Goal: Information Seeking & Learning: Learn about a topic

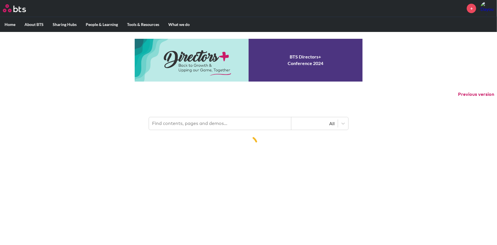
click at [222, 90] on p "Previous version" at bounding box center [248, 94] width 497 height 12
click at [206, 119] on input "text" at bounding box center [220, 123] width 142 height 13
click at [203, 122] on input "text" at bounding box center [220, 123] width 142 height 13
type input "ㅇ"
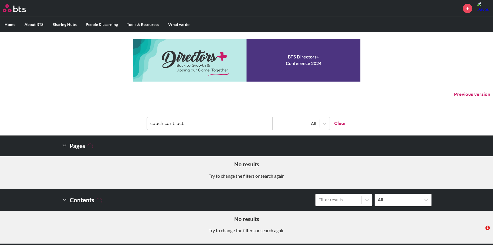
drag, startPoint x: 185, startPoint y: 123, endPoint x: 68, endPoint y: 123, distance: 117.1
click at [68, 123] on header "coach contract All Clear" at bounding box center [246, 121] width 493 height 30
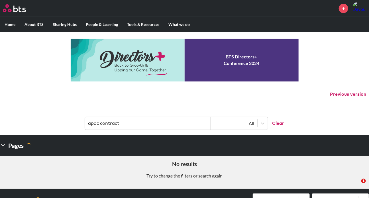
drag, startPoint x: 154, startPoint y: 122, endPoint x: 0, endPoint y: 122, distance: 153.8
click at [0, 122] on header "apac contract All Clear" at bounding box center [184, 121] width 369 height 30
type input "d"
type input "agreement"
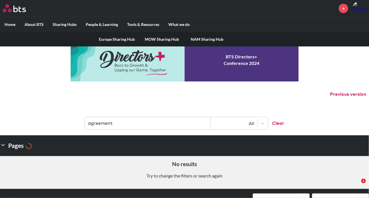
click at [167, 39] on link "MOW Sharing Hub" at bounding box center [162, 39] width 45 height 15
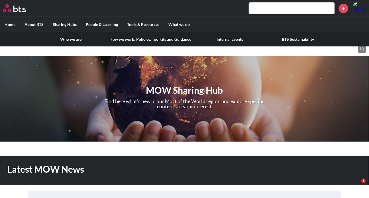
click at [124, 39] on link "How we work: Policies, Toolkits and Guidance" at bounding box center [150, 39] width 91 height 15
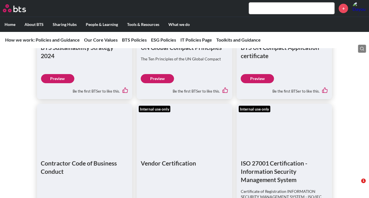
scroll to position [828, 0]
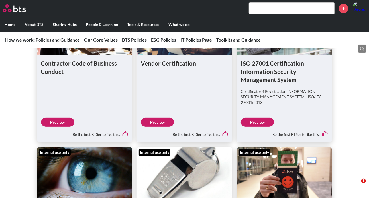
click at [62, 119] on link "Preview" at bounding box center [57, 122] width 33 height 9
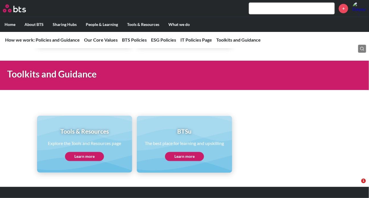
scroll to position [1236, 0]
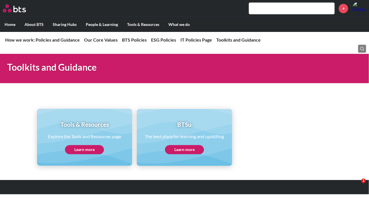
click at [90, 148] on link "Learn more" at bounding box center [84, 149] width 39 height 9
